Goal: Find specific page/section: Find specific page/section

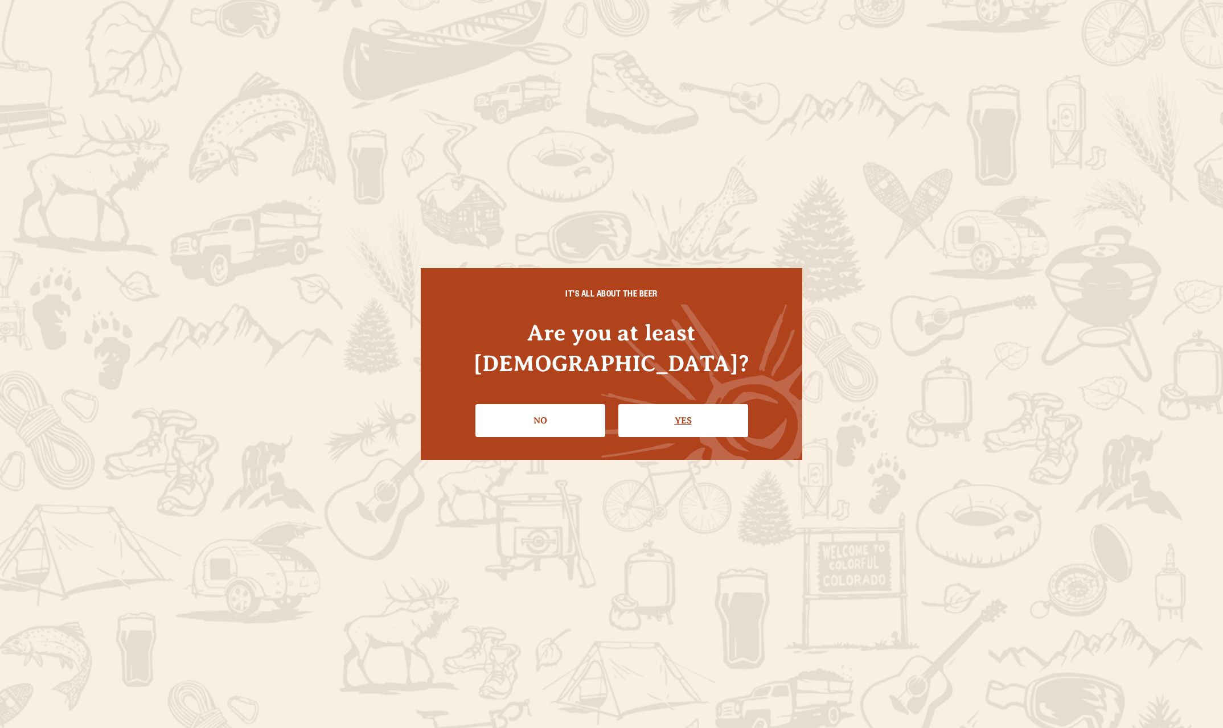
click at [690, 413] on link "Yes" at bounding box center [683, 420] width 130 height 33
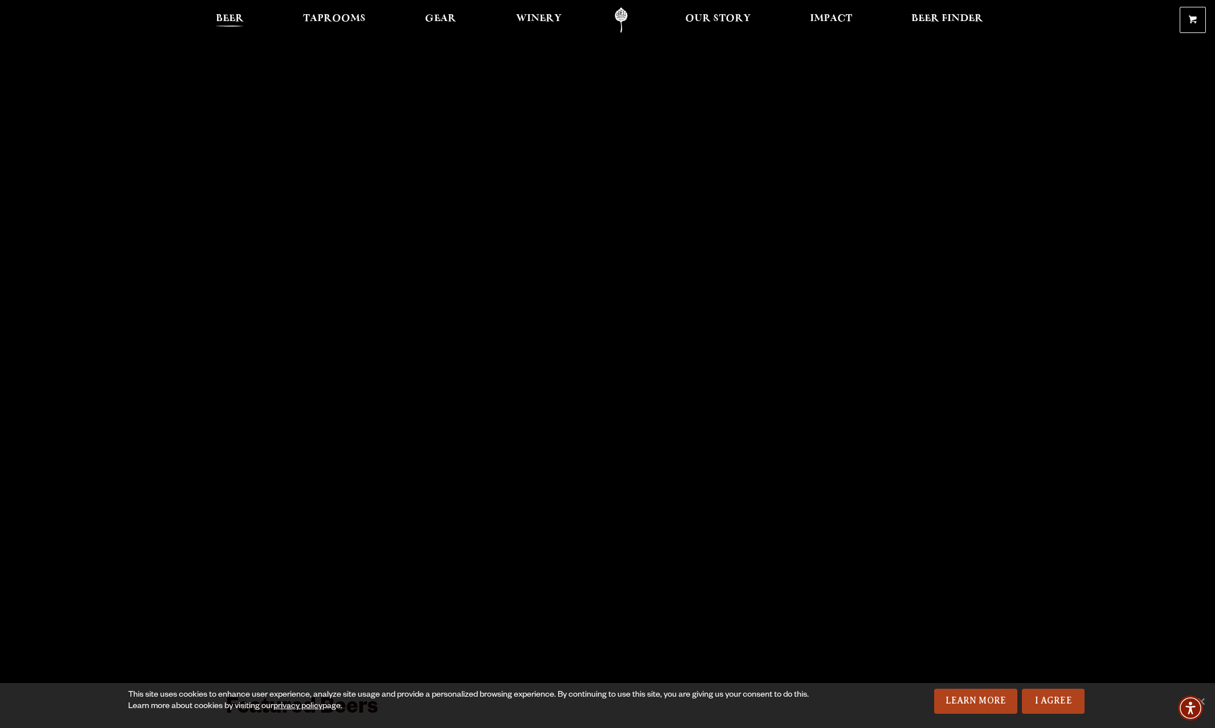
click at [224, 14] on span "Beer" at bounding box center [230, 18] width 28 height 9
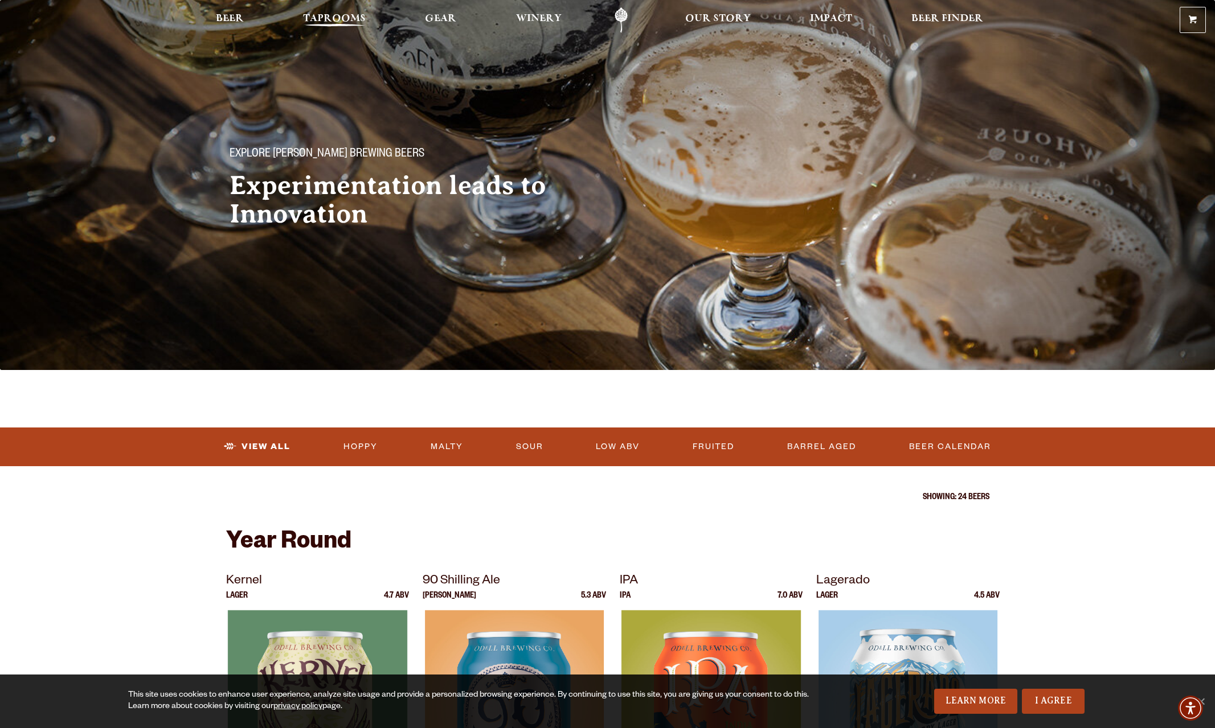
click at [347, 20] on span "Taprooms" at bounding box center [334, 18] width 63 height 9
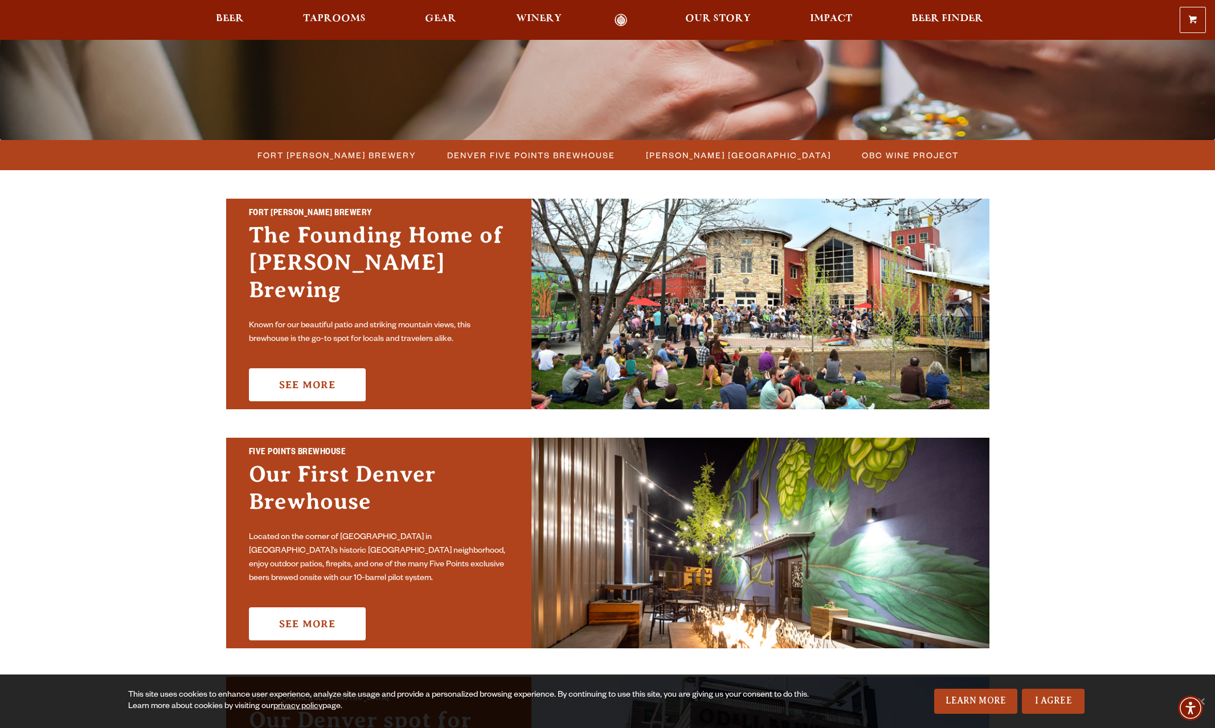
scroll to position [228, 0]
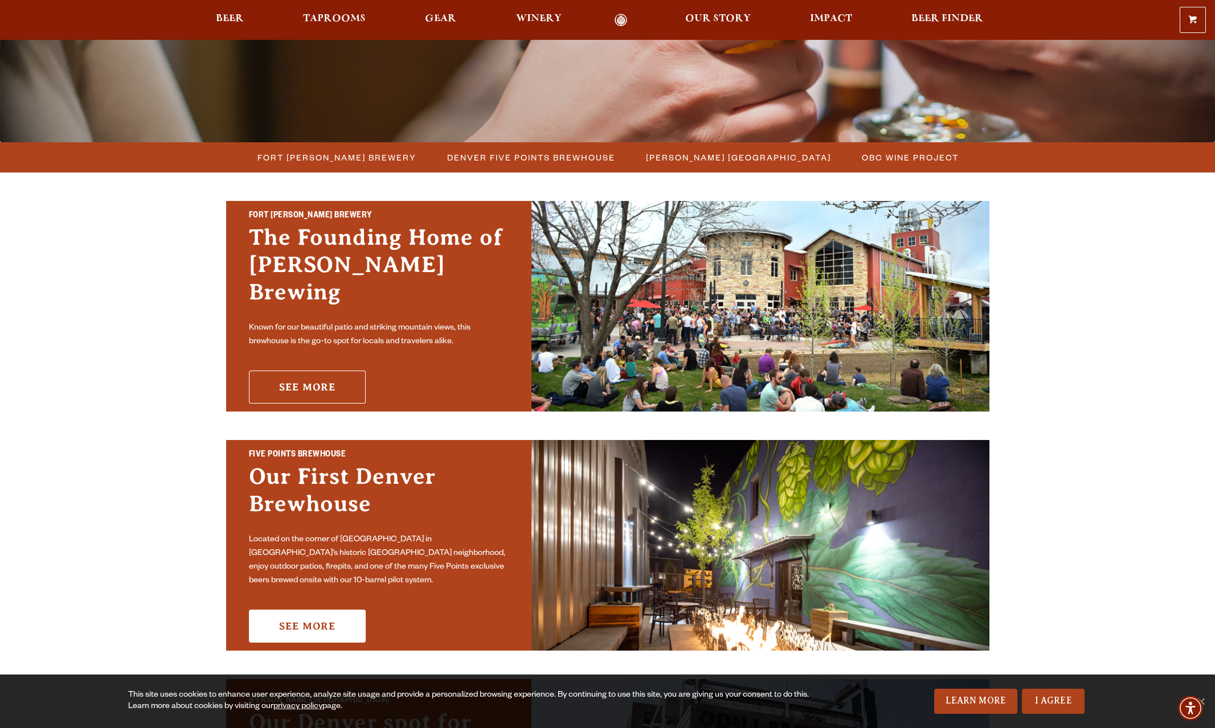
click at [329, 382] on link "See More" at bounding box center [307, 387] width 117 height 33
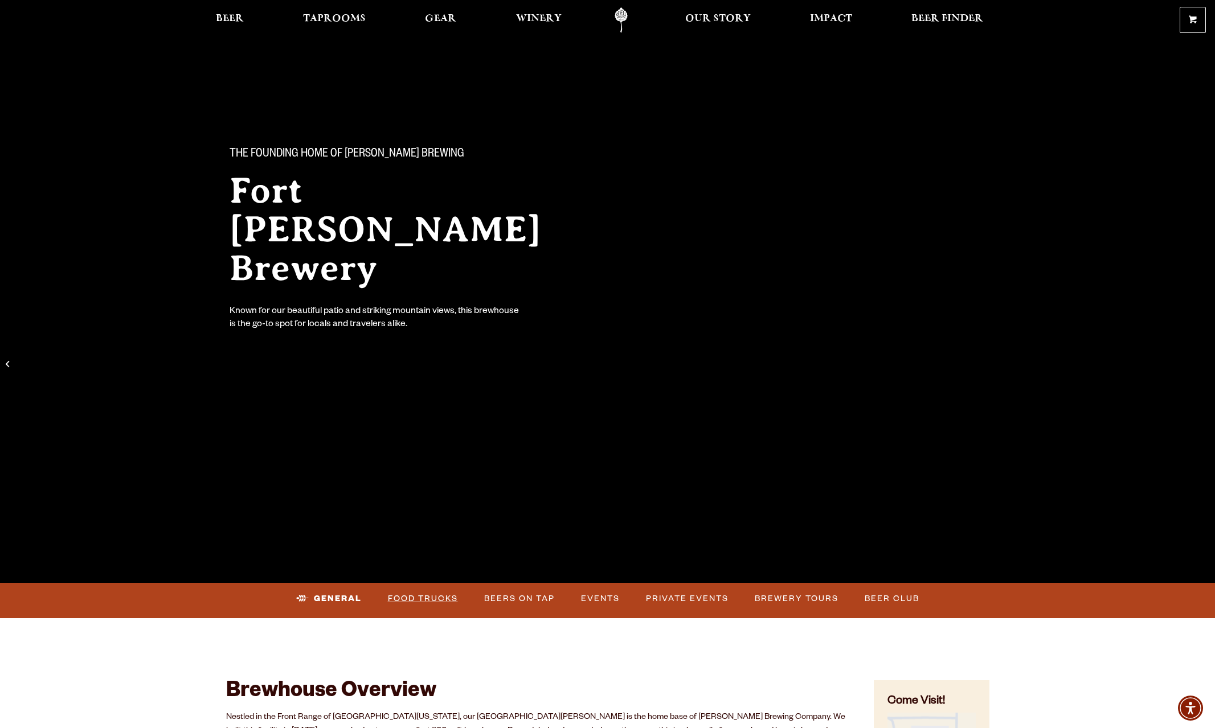
click at [415, 603] on link "Food Trucks" at bounding box center [422, 599] width 79 height 26
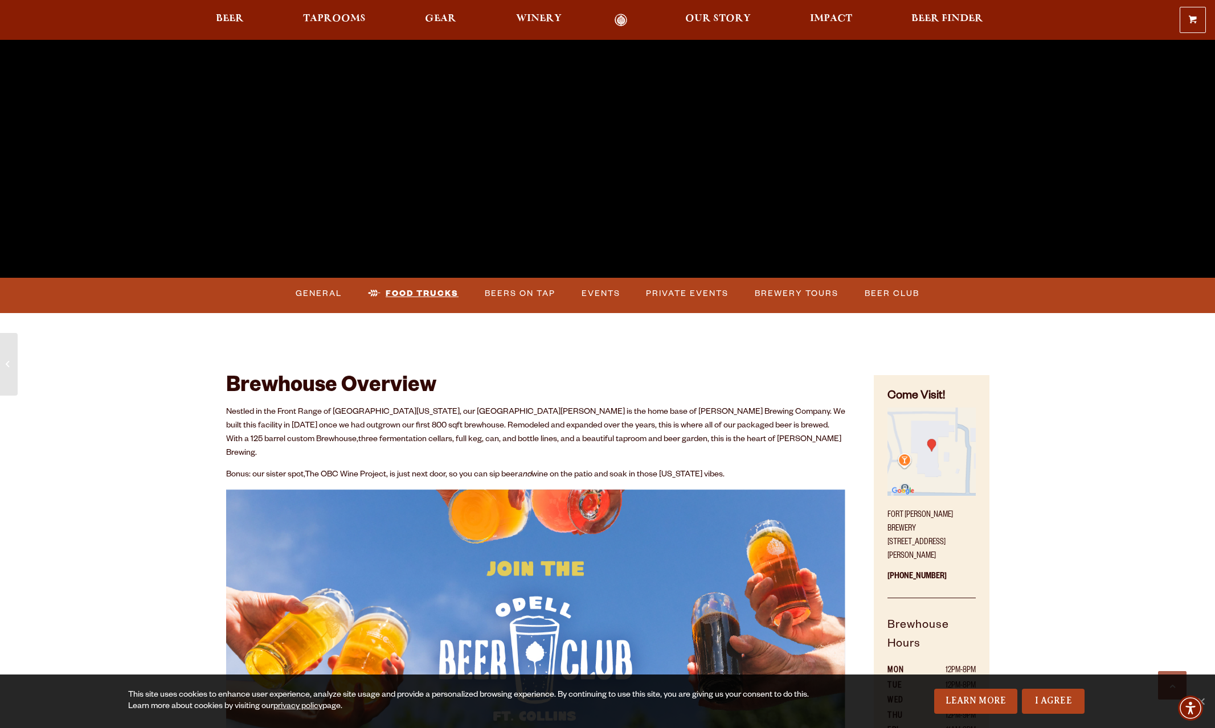
scroll to position [285, 0]
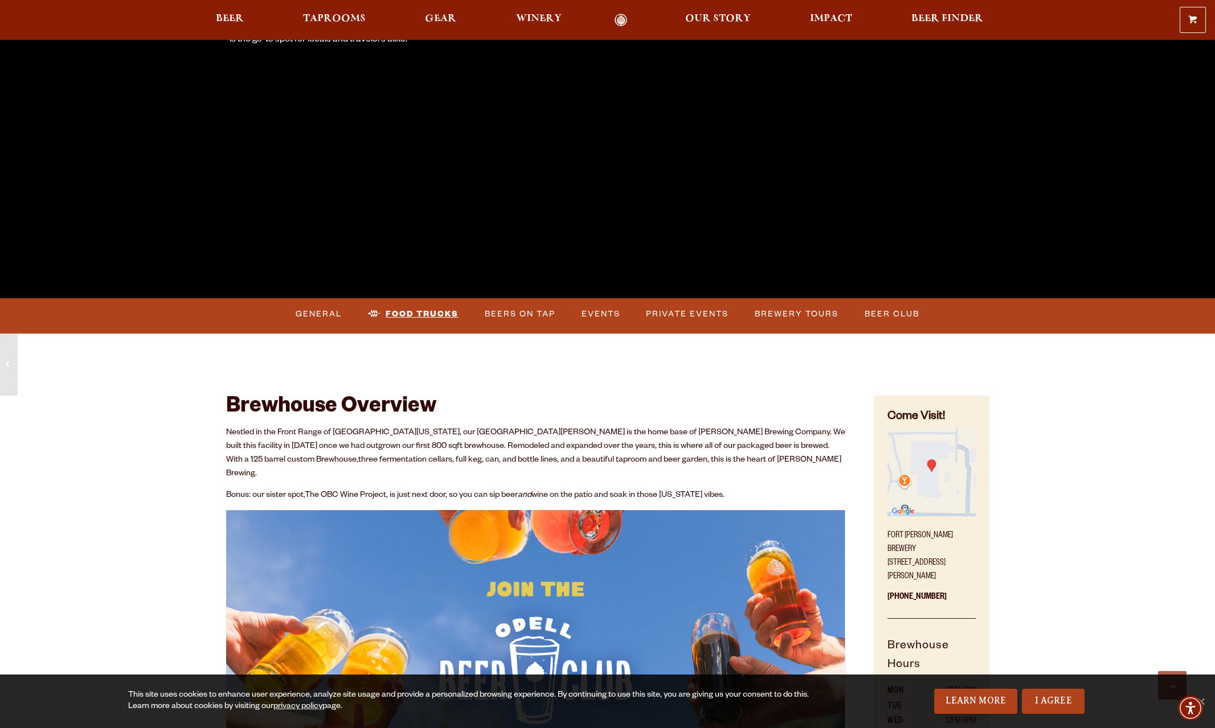
click at [399, 309] on link "Food Trucks" at bounding box center [413, 314] width 100 height 26
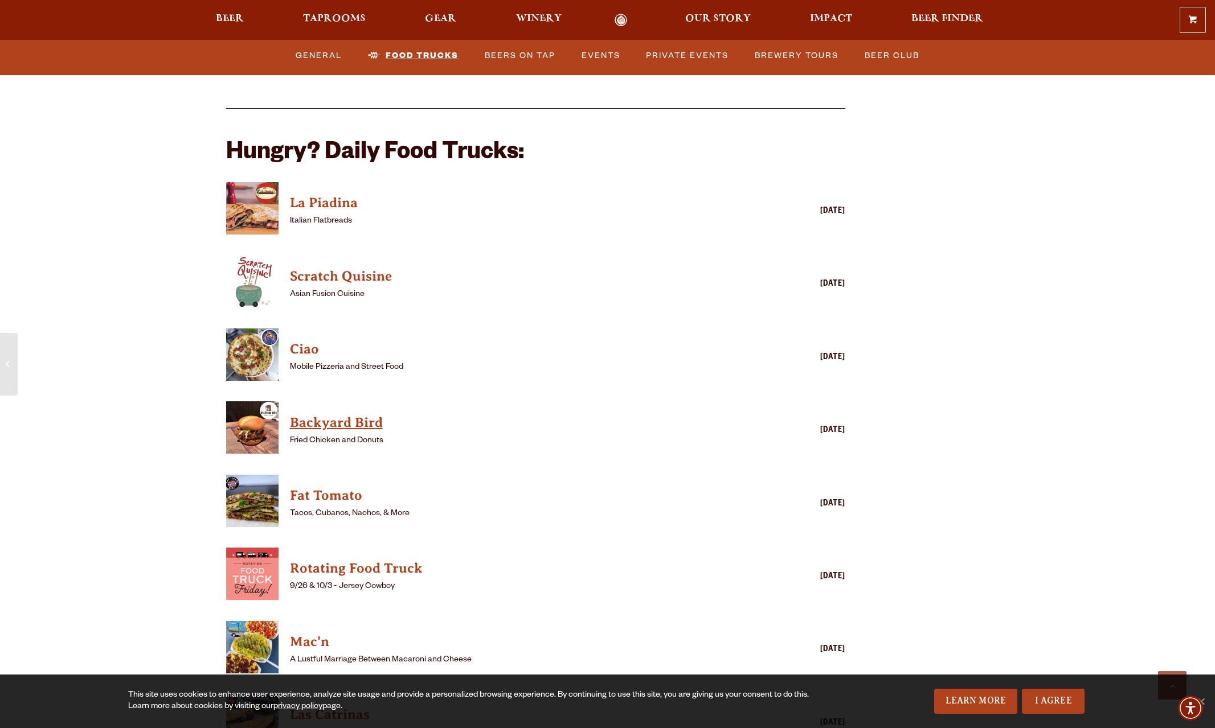
scroll to position [2790, 0]
